Goal: Information Seeking & Learning: Find contact information

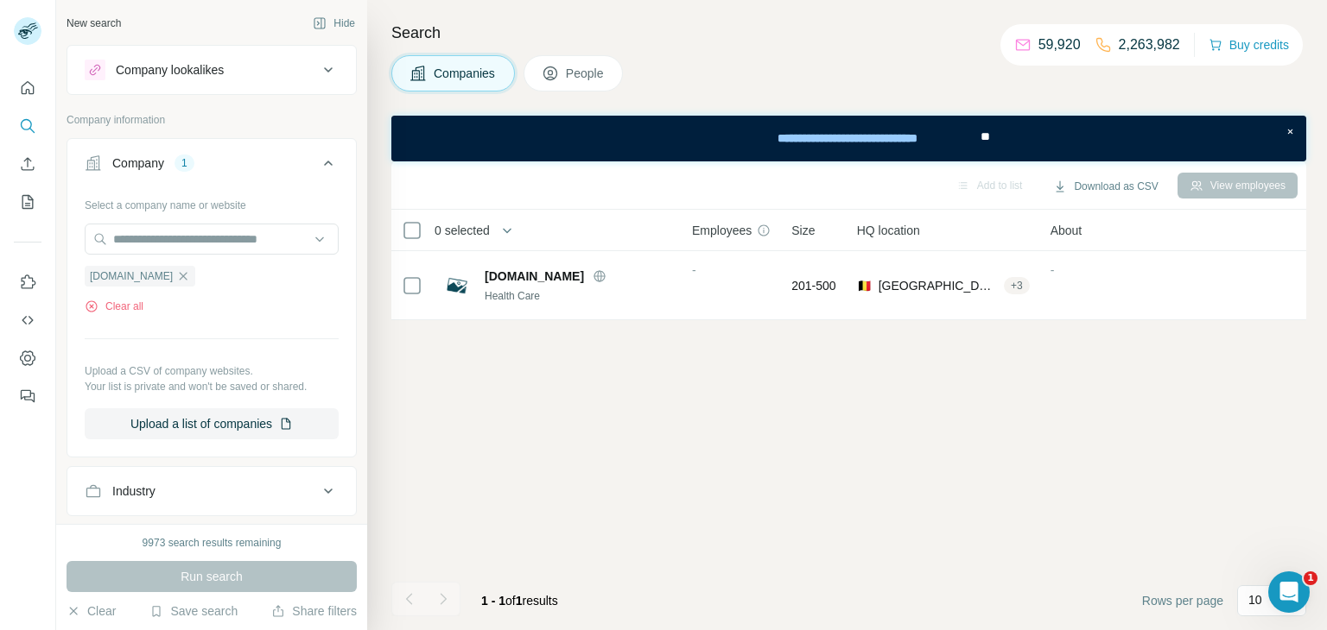
scroll to position [192, 0]
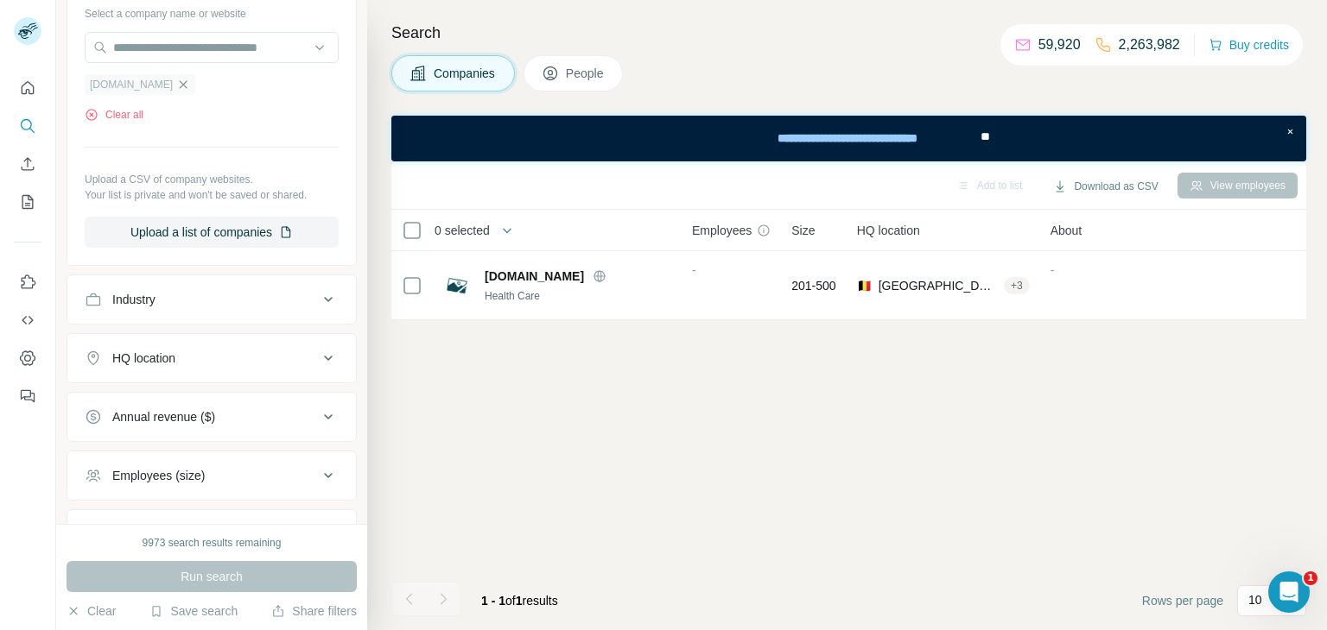
click at [176, 81] on icon "button" at bounding box center [183, 85] width 14 height 14
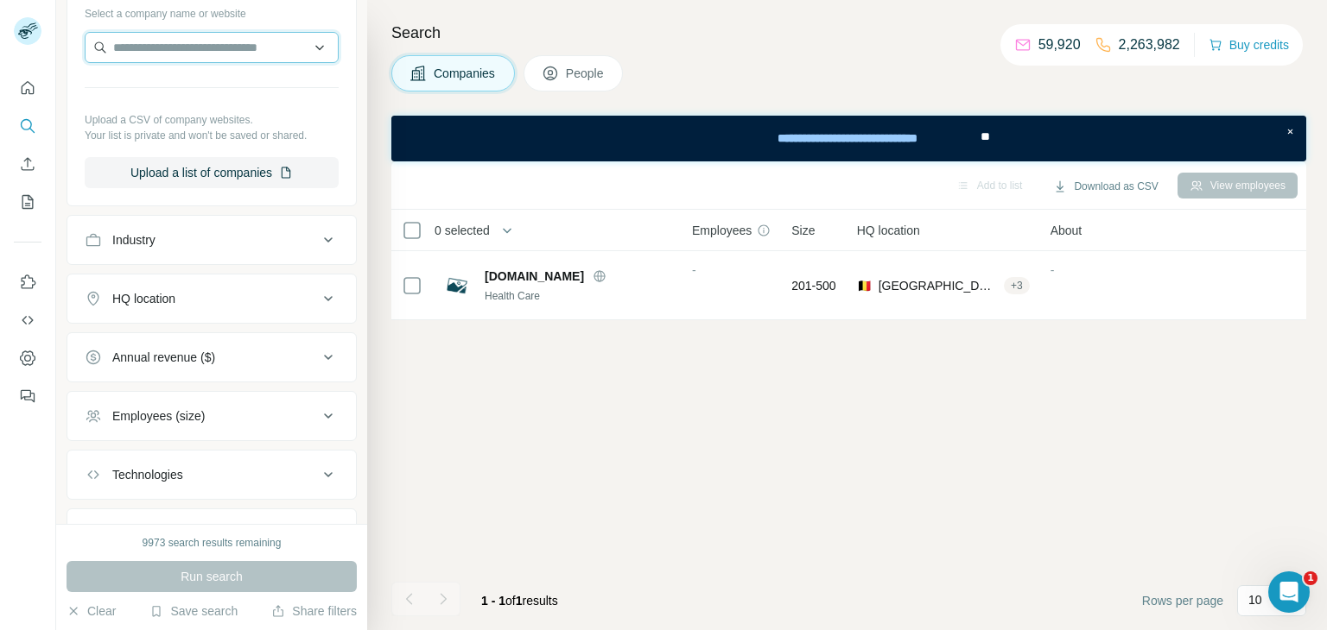
click at [184, 52] on input "text" at bounding box center [212, 47] width 254 height 31
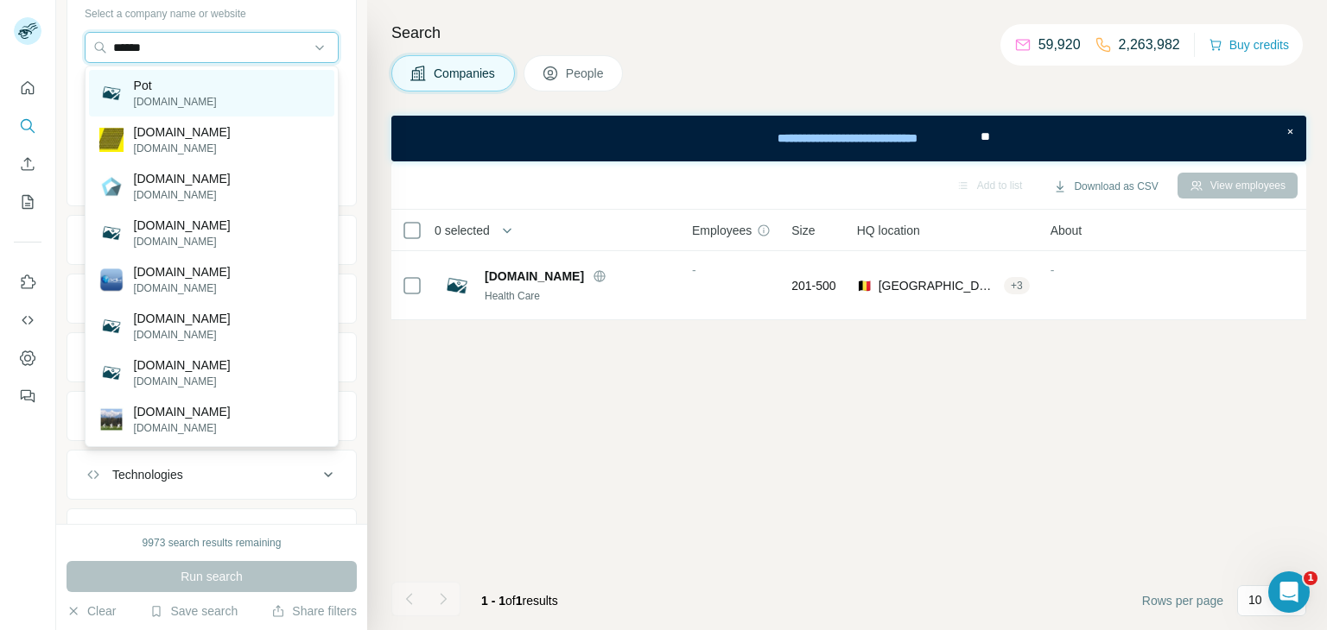
type input "******"
click at [206, 98] on div "Pot [DOMAIN_NAME]" at bounding box center [211, 93] width 245 height 47
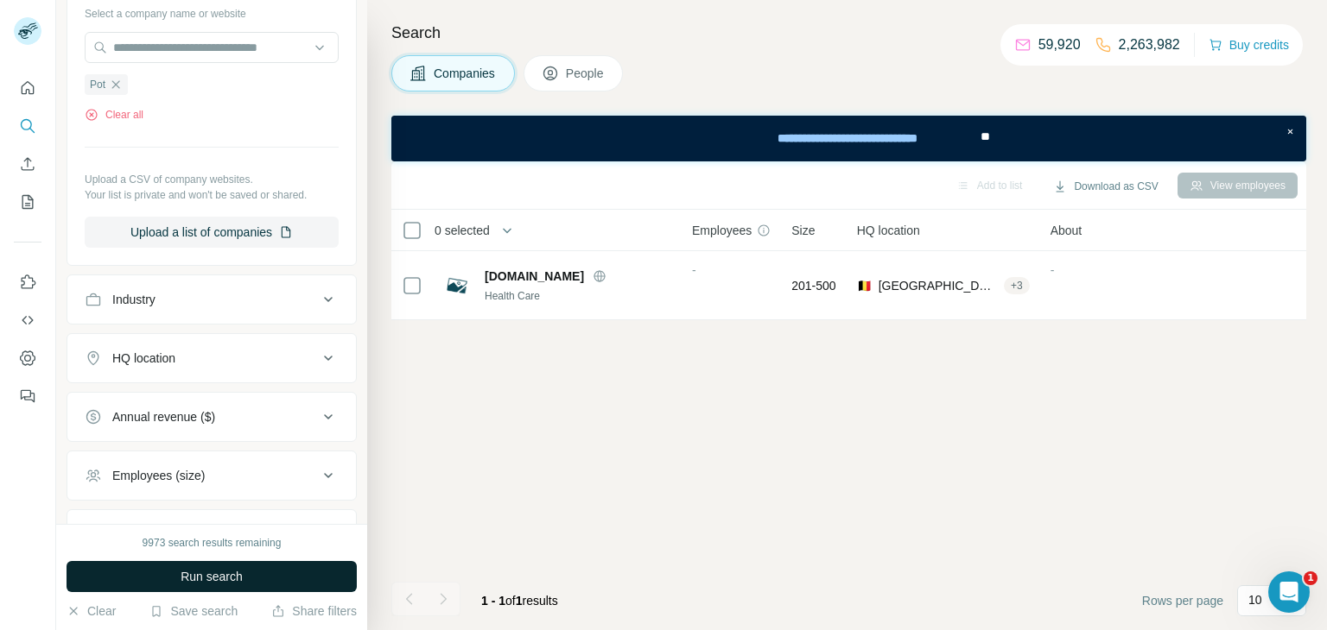
click at [184, 586] on button "Run search" at bounding box center [211, 576] width 290 height 31
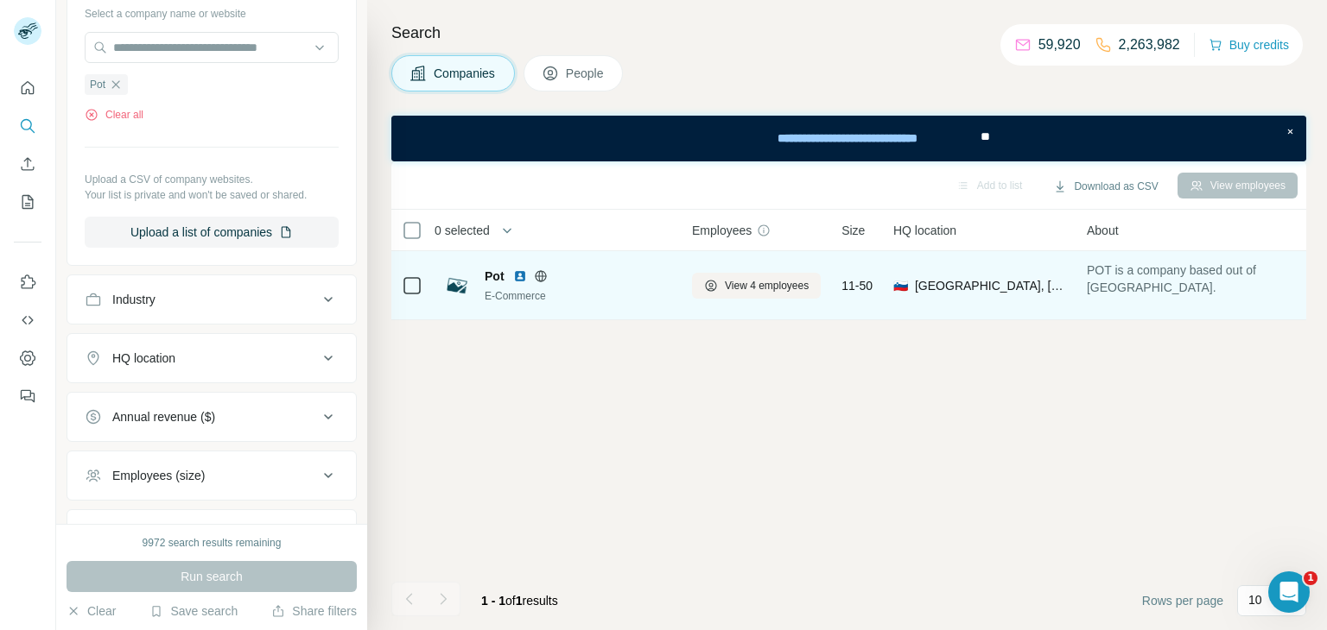
click at [508, 281] on div "Pot" at bounding box center [577, 276] width 187 height 17
click at [516, 276] on img at bounding box center [520, 276] width 14 height 14
click at [681, 298] on td "View 4 employees" at bounding box center [755, 285] width 149 height 69
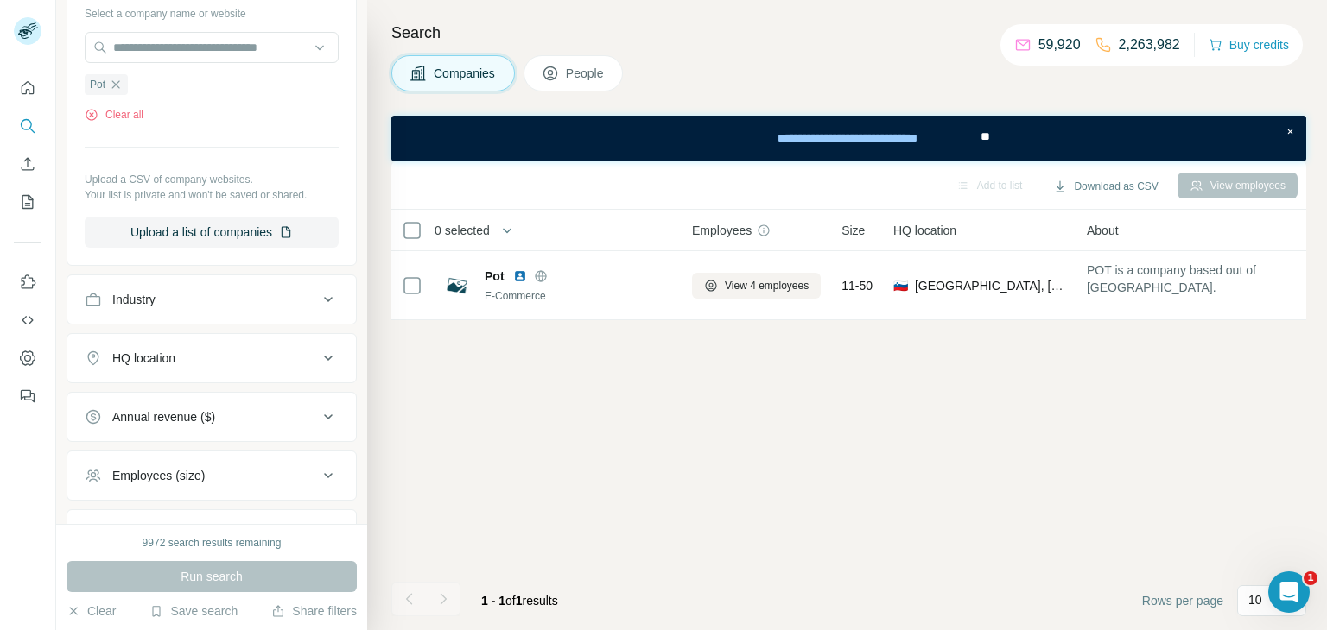
click at [542, 70] on button "People" at bounding box center [573, 73] width 100 height 36
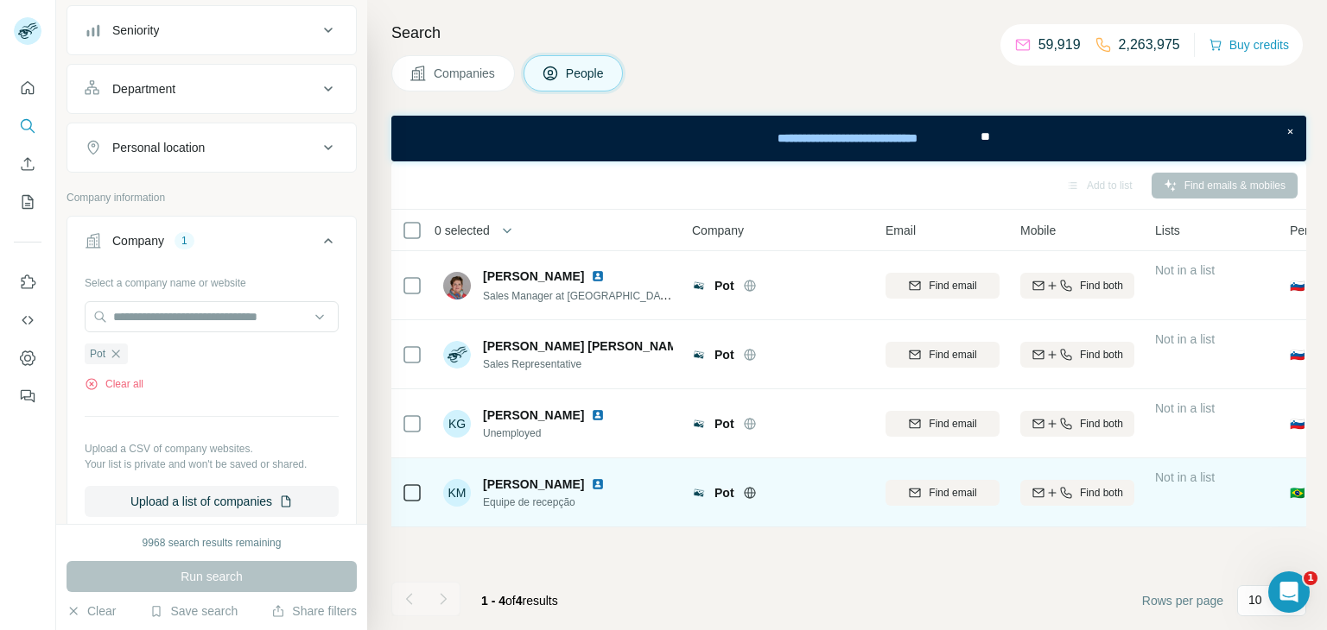
click at [591, 484] on img at bounding box center [598, 485] width 14 height 14
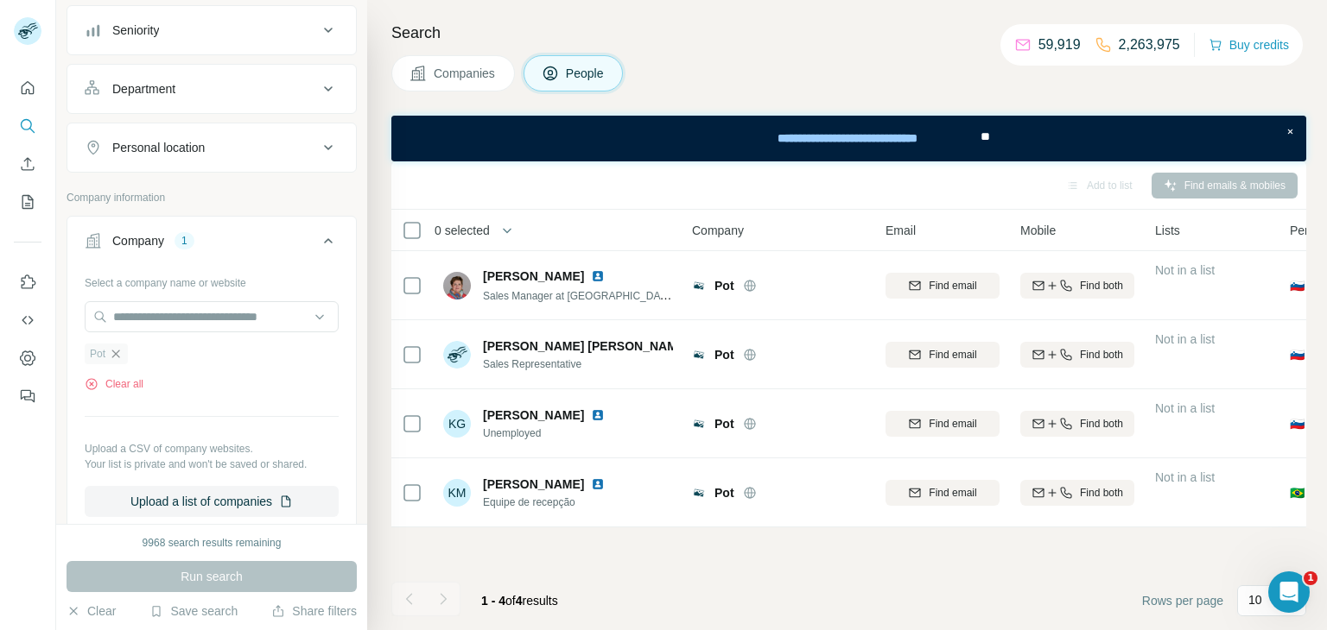
click at [116, 351] on icon "button" at bounding box center [116, 354] width 8 height 8
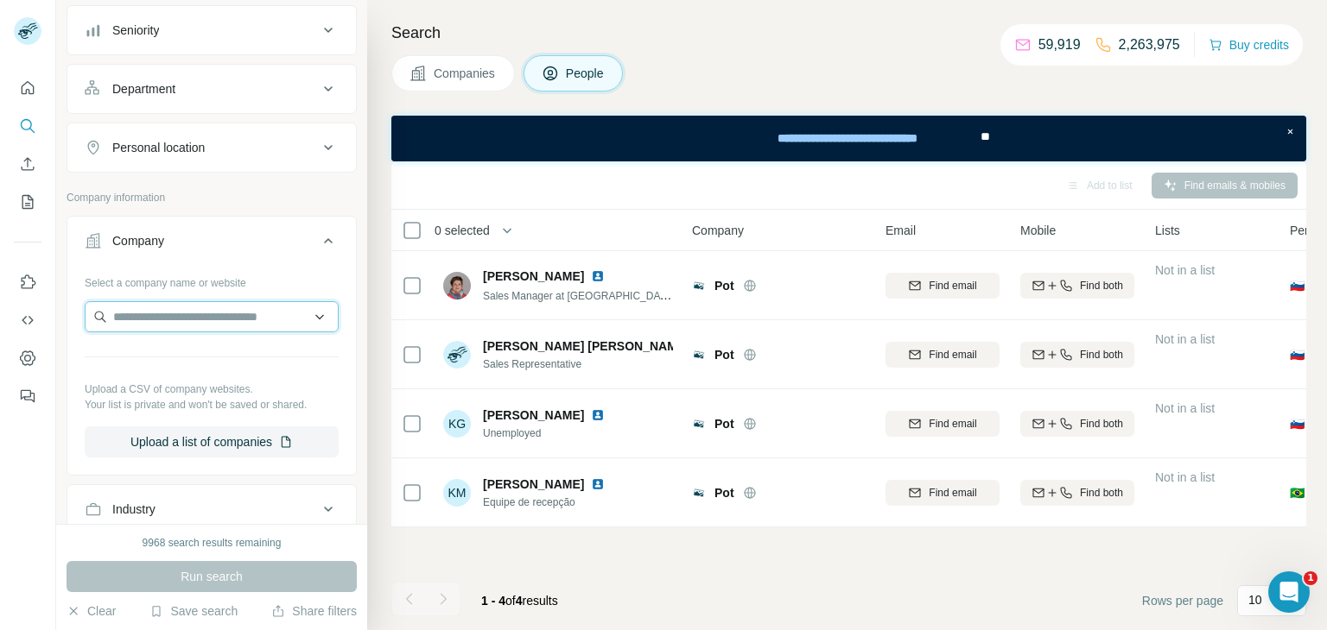
click at [145, 320] on input "text" at bounding box center [212, 316] width 254 height 31
type input "**********"
click at [210, 356] on div "MeinAdmin [DOMAIN_NAME]" at bounding box center [211, 361] width 245 height 47
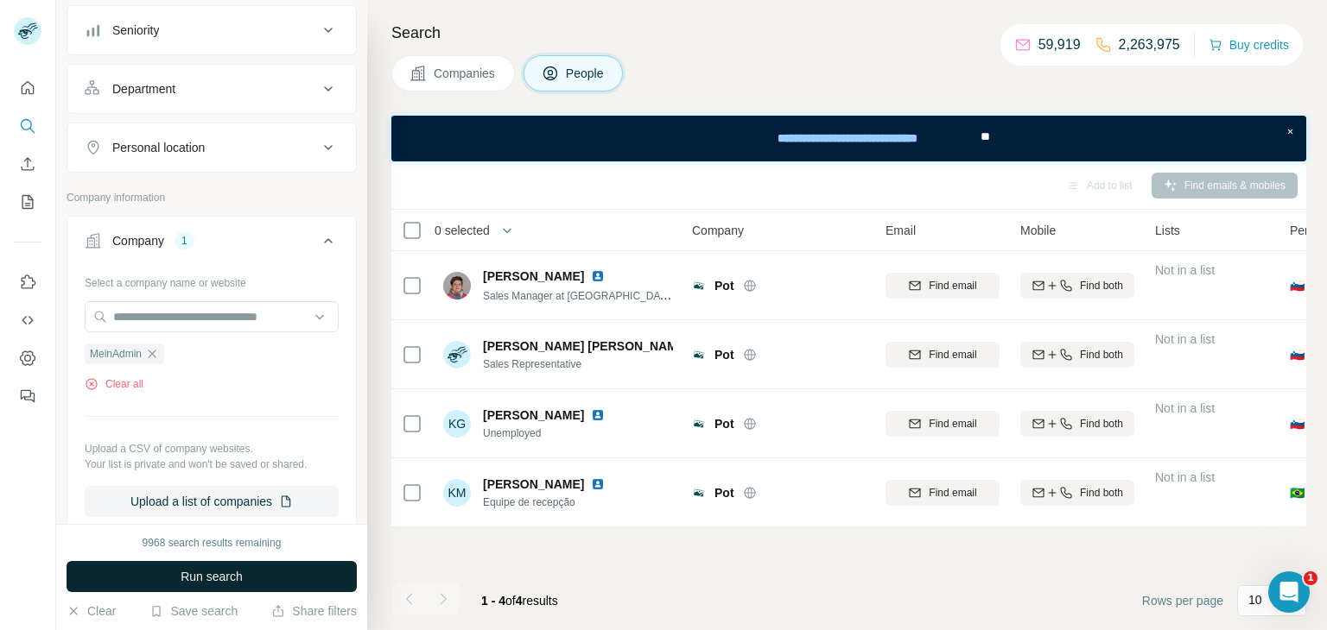
click at [237, 576] on span "Run search" at bounding box center [211, 576] width 62 height 17
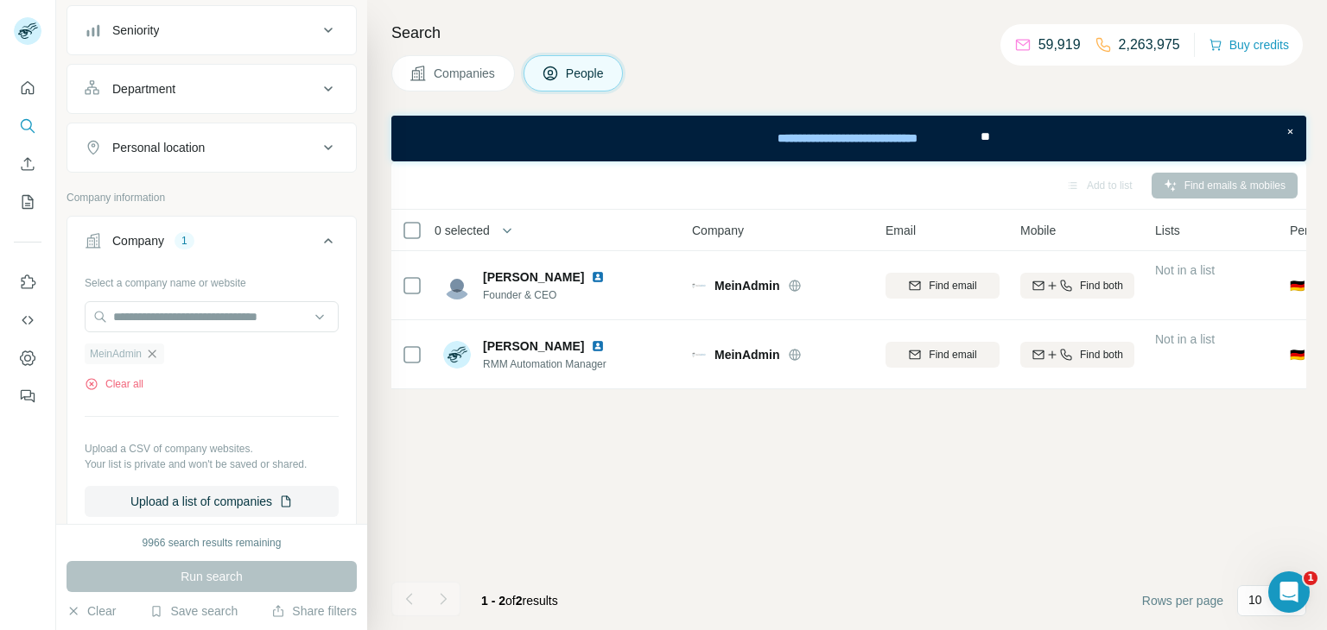
click at [150, 354] on icon "button" at bounding box center [152, 354] width 14 height 14
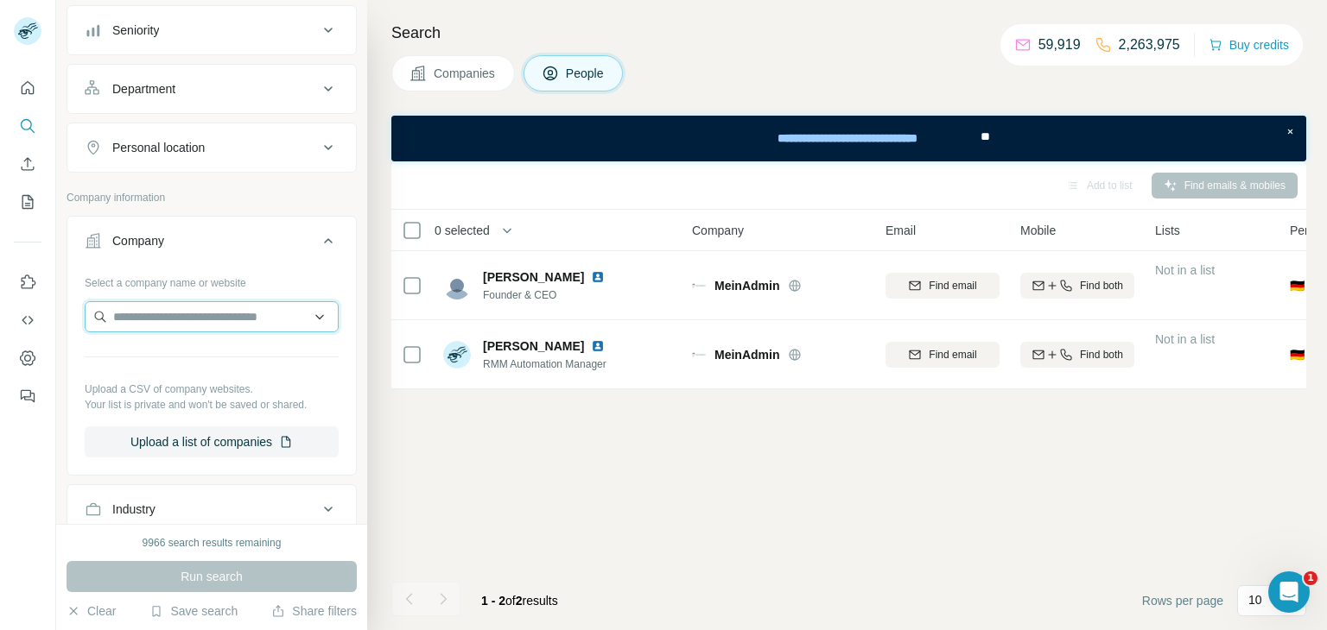
click at [177, 320] on input "text" at bounding box center [212, 316] width 254 height 31
type input "**********"
click at [196, 358] on p "ABOUT: Creative Agency" at bounding box center [201, 353] width 135 height 17
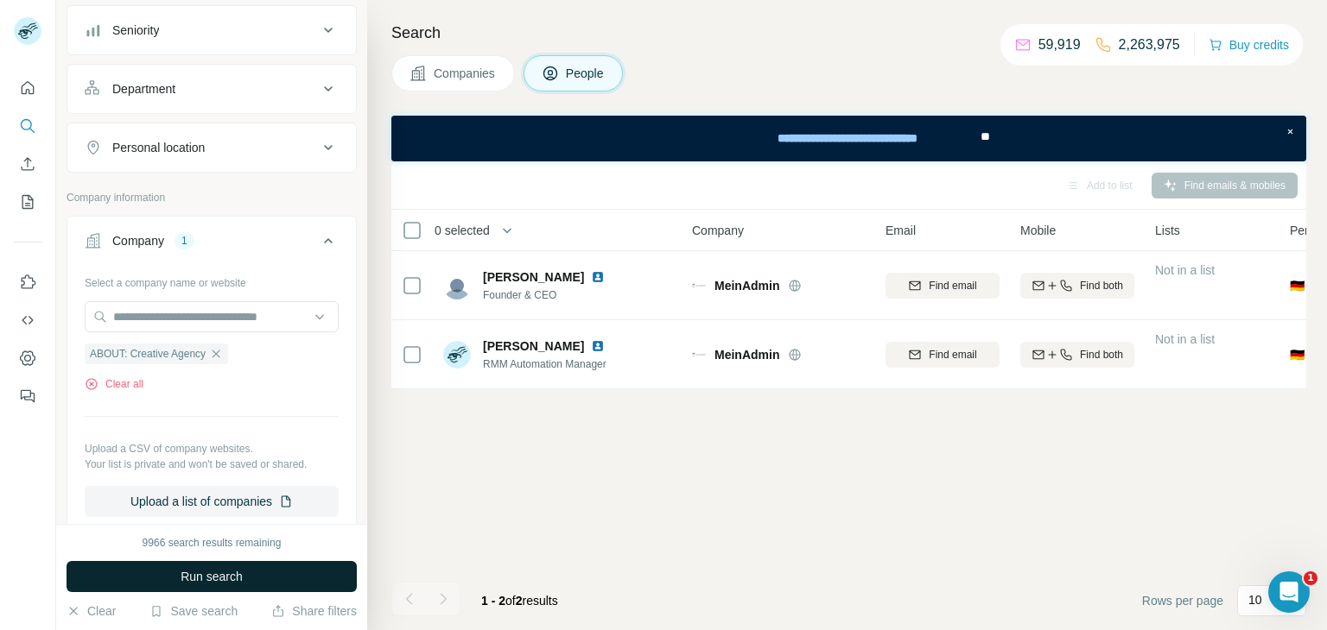
click at [229, 582] on span "Run search" at bounding box center [211, 576] width 62 height 17
